Goal: Information Seeking & Learning: Understand process/instructions

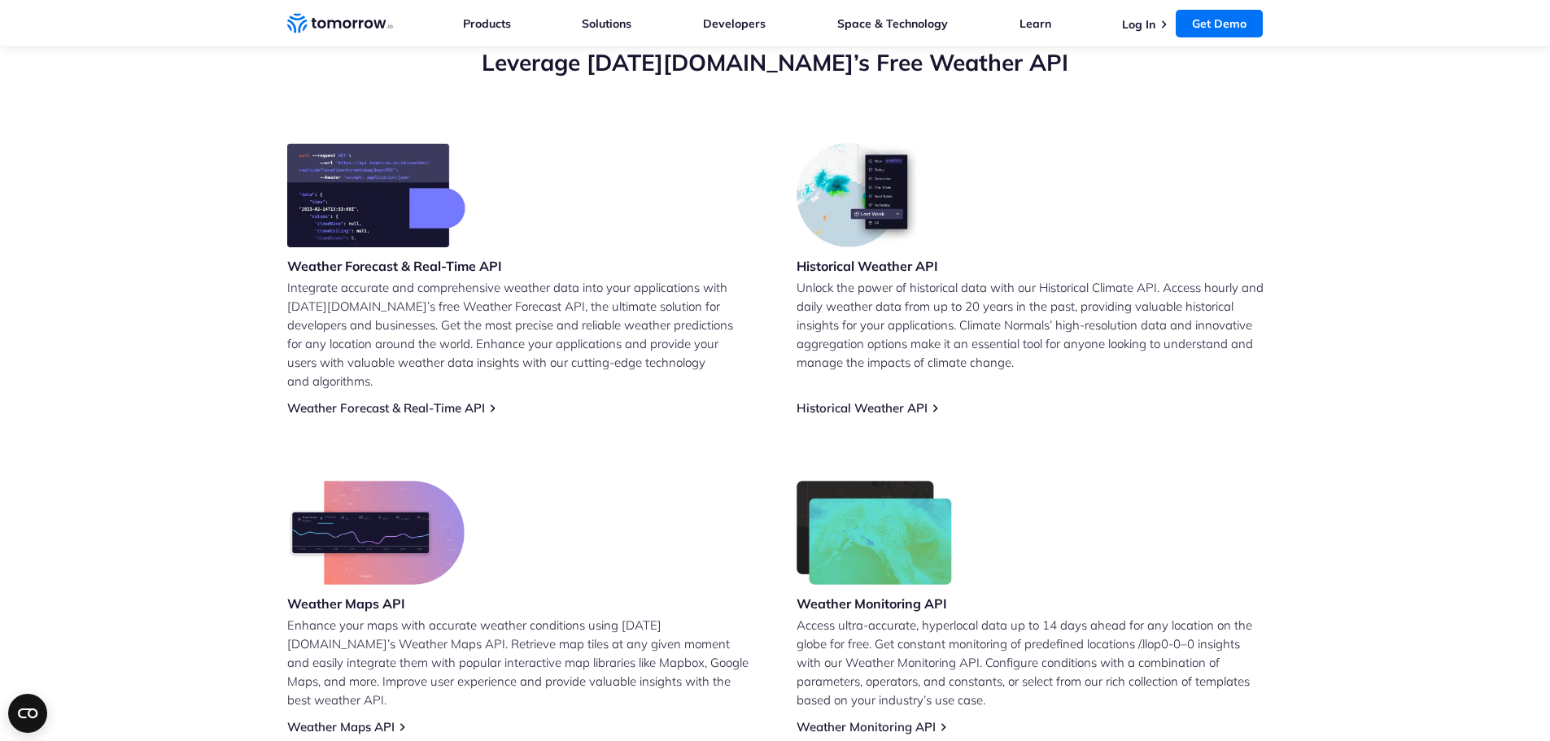
scroll to position [604, 0]
click at [823, 401] on link "Historical Weather API" at bounding box center [862, 408] width 131 height 15
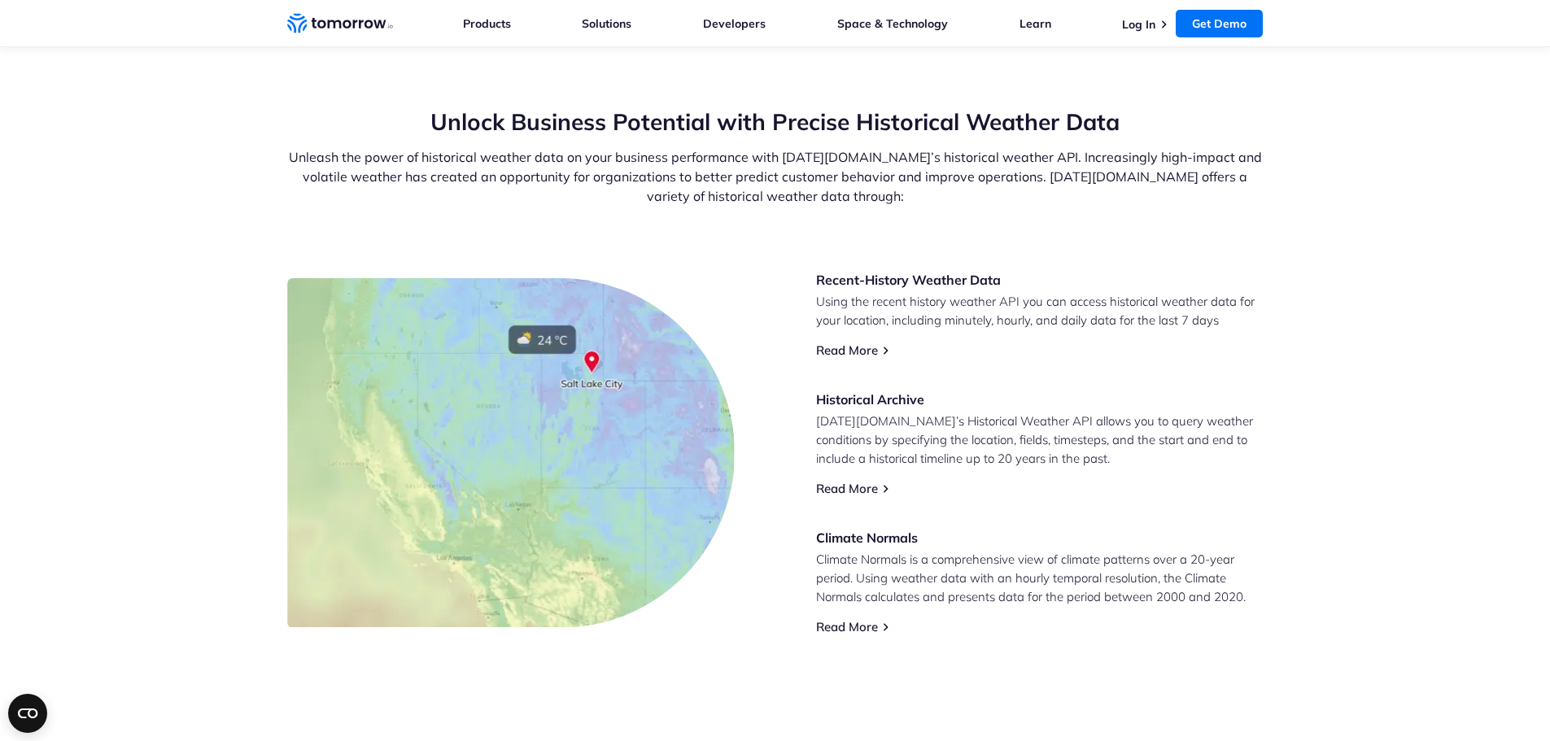
scroll to position [548, 0]
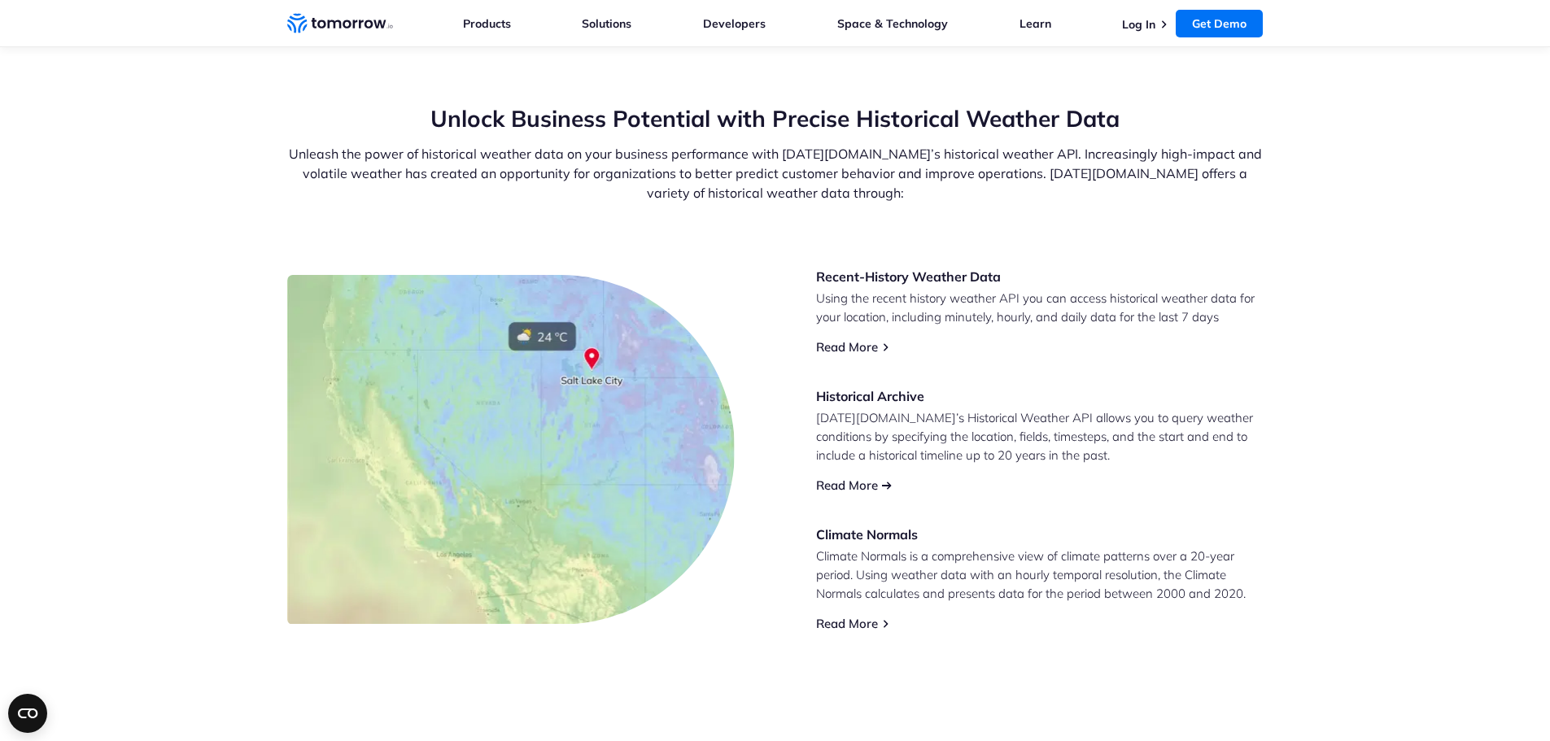
click at [844, 480] on link "Read More" at bounding box center [847, 485] width 62 height 15
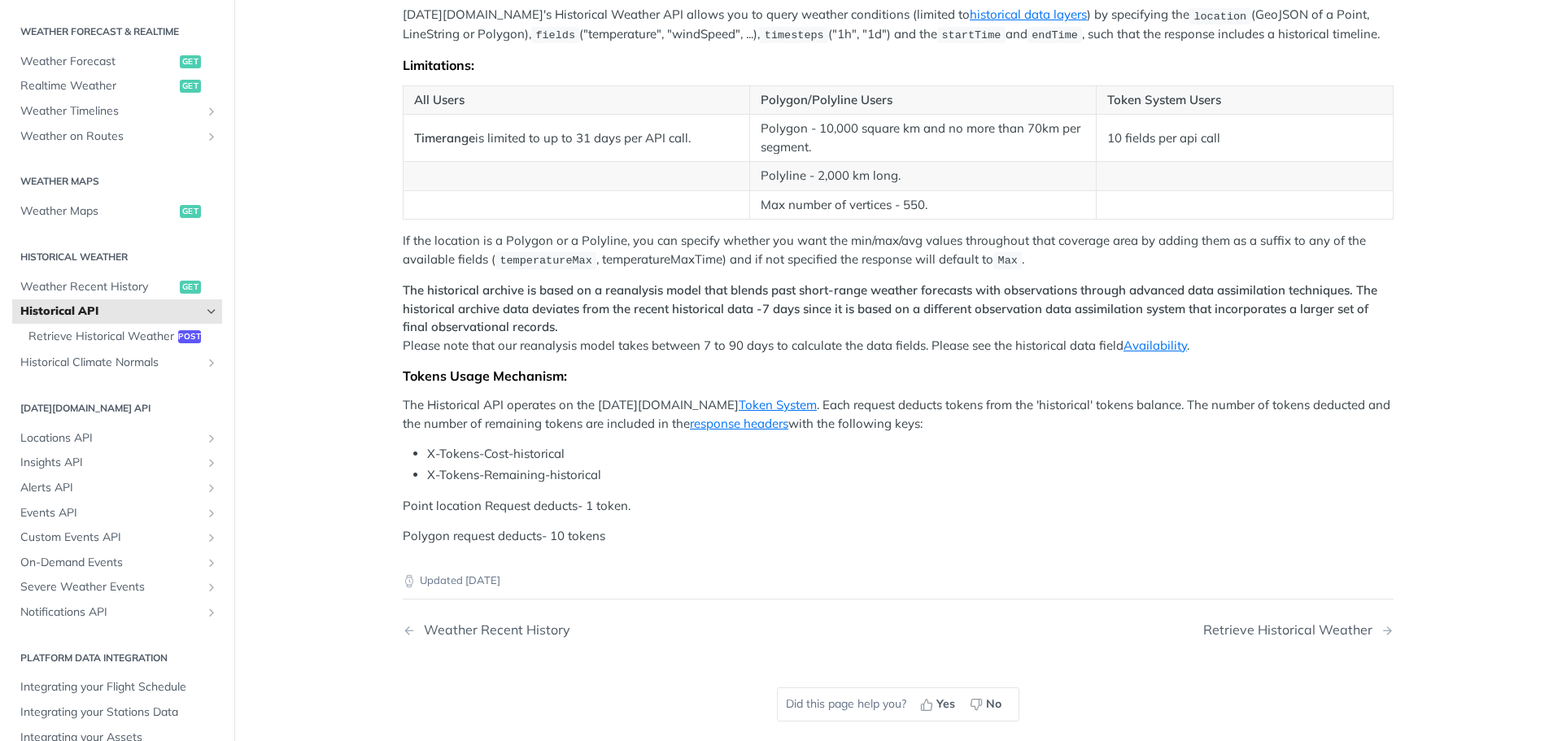
scroll to position [613, 0]
click at [1211, 626] on div "Retrieve Historical Weather" at bounding box center [1291, 633] width 177 height 15
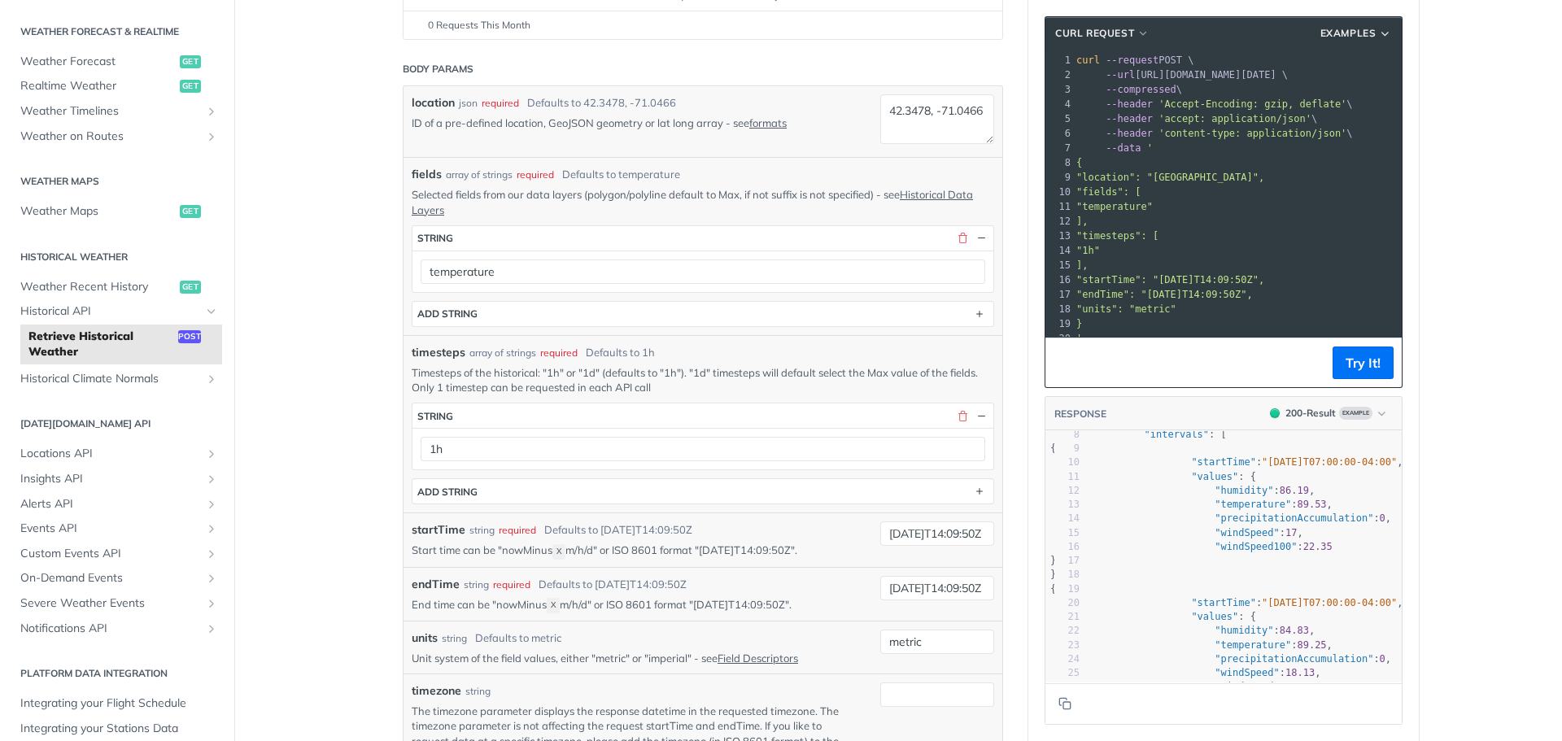
scroll to position [149, 41]
